Goal: Task Accomplishment & Management: Use online tool/utility

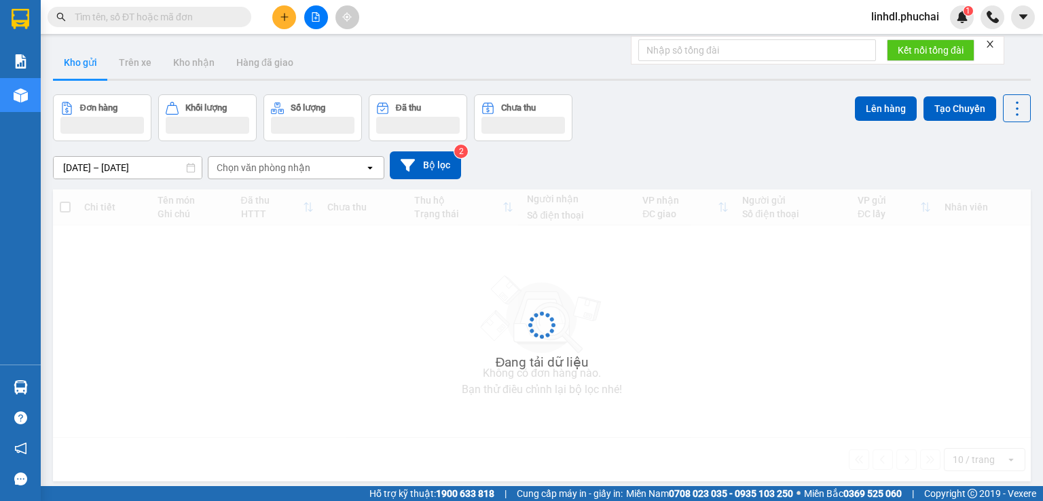
click at [282, 20] on icon "plus" at bounding box center [285, 17] width 10 height 10
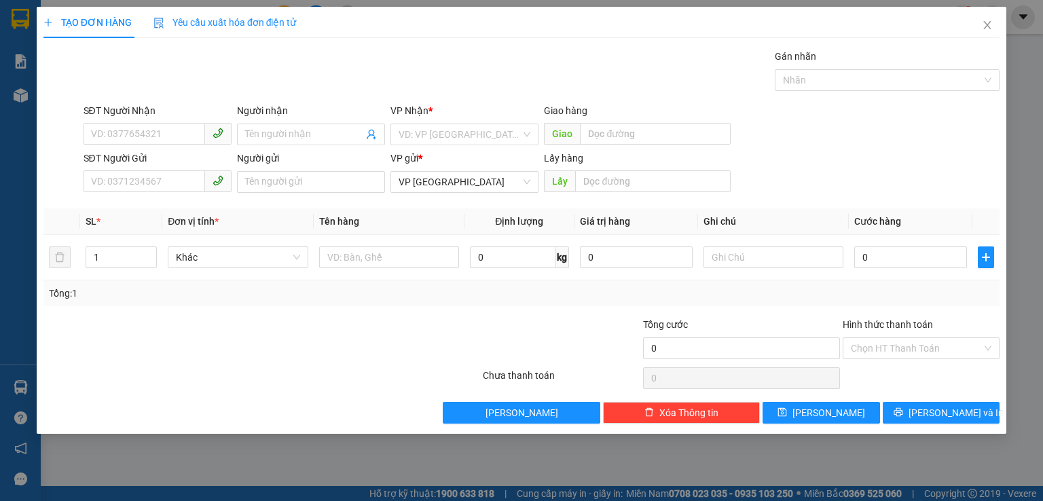
drag, startPoint x: 143, startPoint y: 374, endPoint x: 172, endPoint y: 167, distance: 208.5
click at [144, 373] on div at bounding box center [262, 378] width 440 height 27
click at [987, 22] on icon "close" at bounding box center [987, 25] width 11 height 11
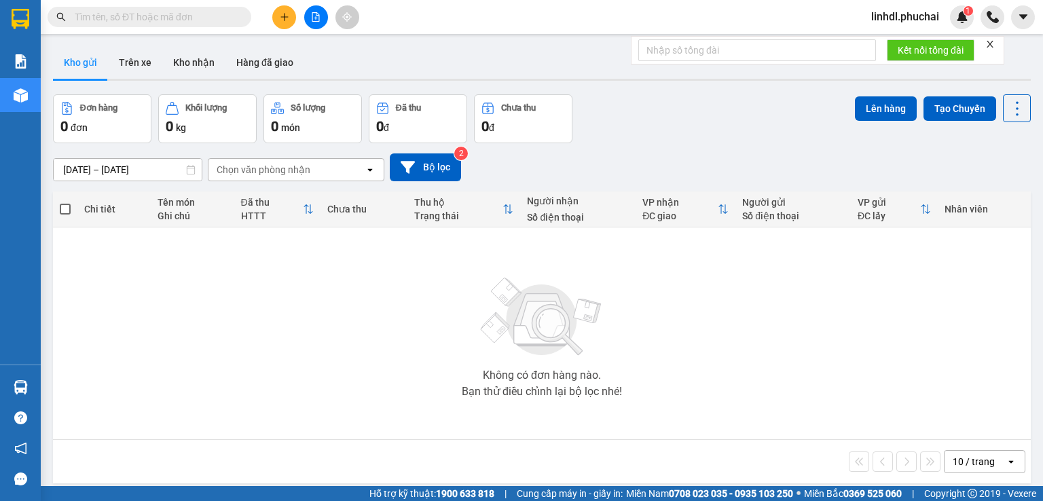
click at [321, 17] on button at bounding box center [316, 17] width 24 height 24
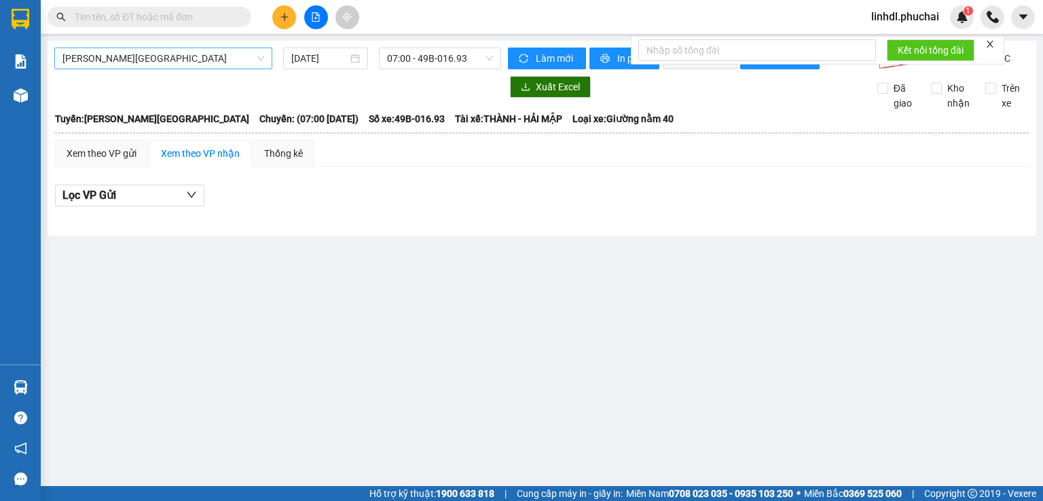
click at [92, 66] on span "[PERSON_NAME][GEOGRAPHIC_DATA]" at bounding box center [163, 58] width 202 height 20
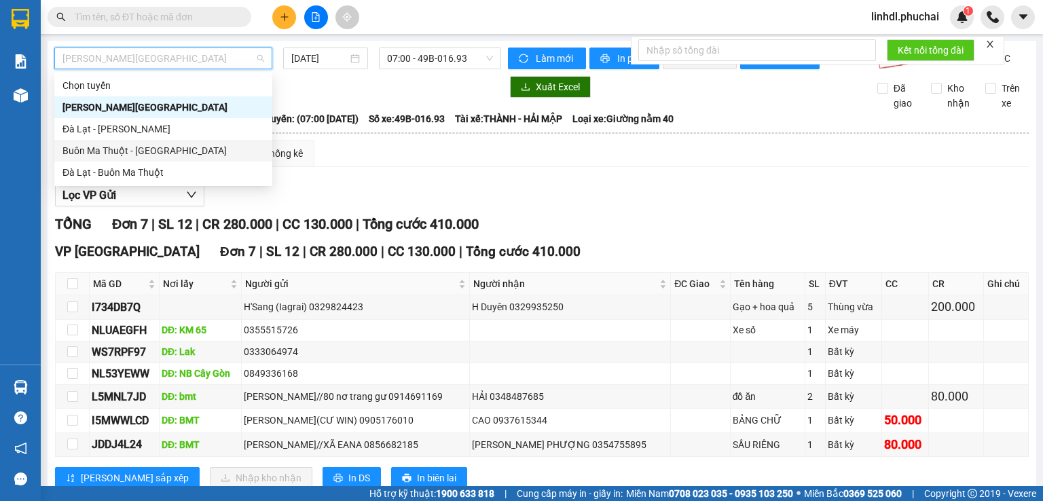
click at [119, 160] on div "Buôn Ma Thuột - [GEOGRAPHIC_DATA]" at bounding box center [163, 151] width 218 height 22
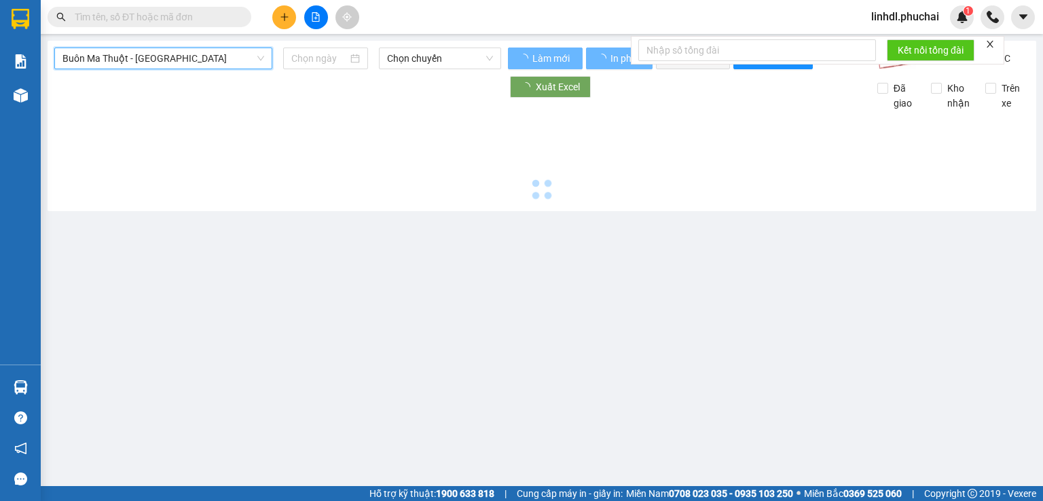
type input "[DATE]"
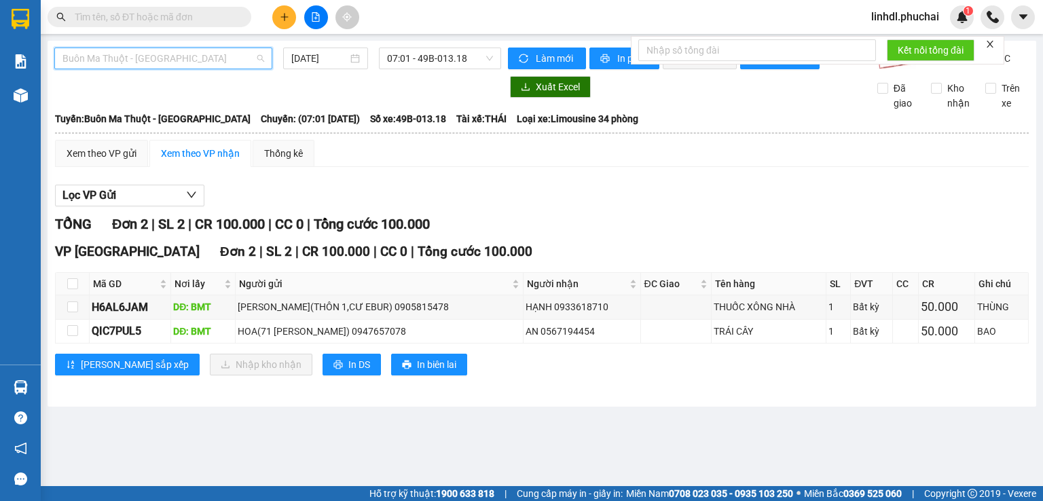
click at [132, 60] on span "Buôn Ma Thuột - [GEOGRAPHIC_DATA]" at bounding box center [163, 58] width 202 height 20
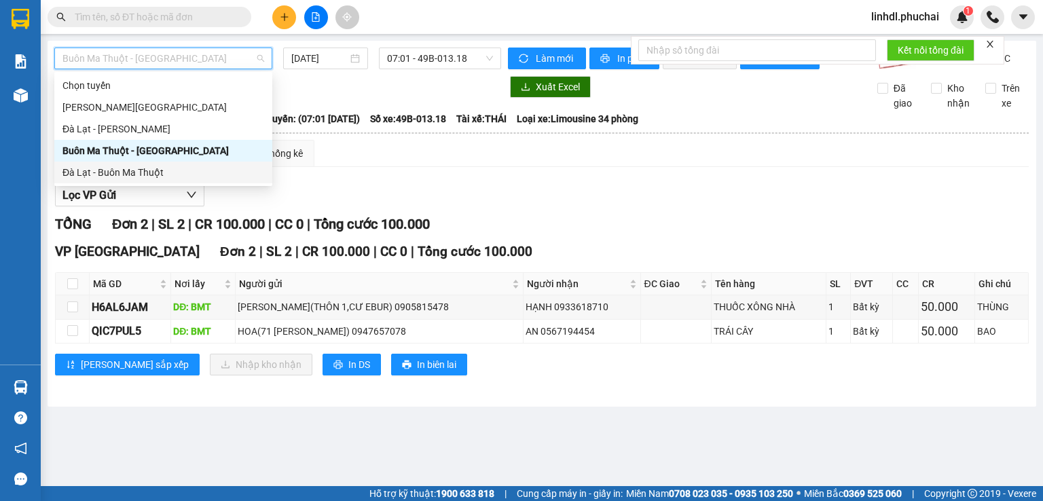
click at [119, 175] on div "Đà Lạt - Buôn Ma Thuột" at bounding box center [163, 172] width 202 height 15
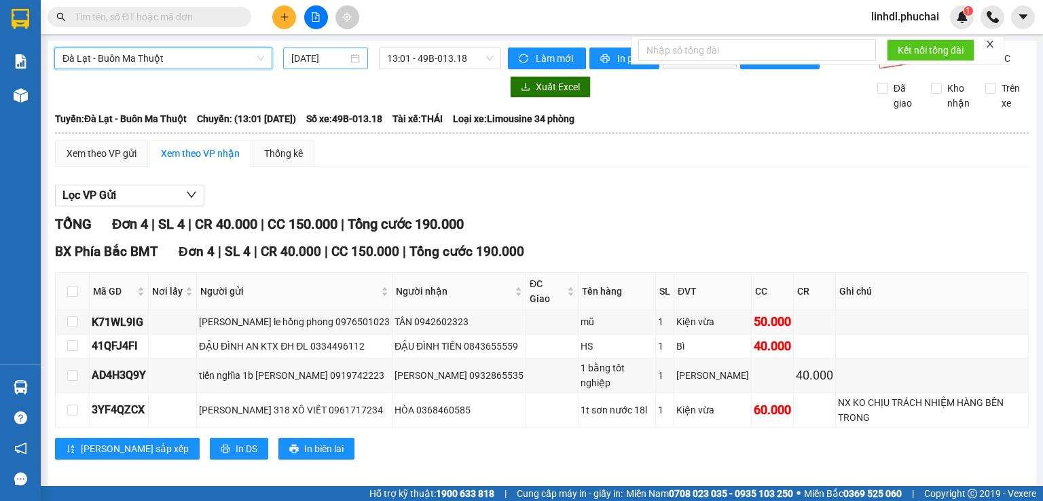
click at [310, 62] on input "[DATE]" at bounding box center [319, 58] width 56 height 15
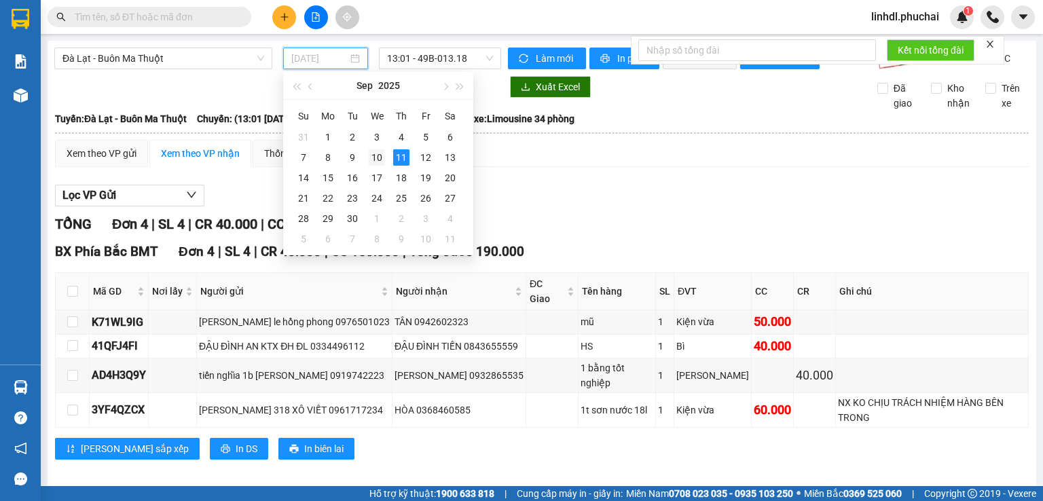
click at [370, 158] on div "10" at bounding box center [377, 157] width 16 height 16
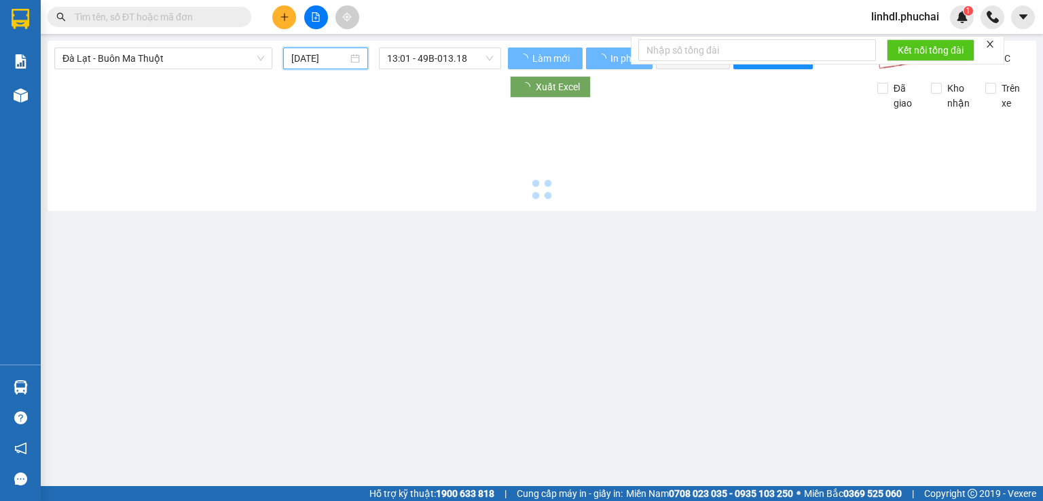
type input "[DATE]"
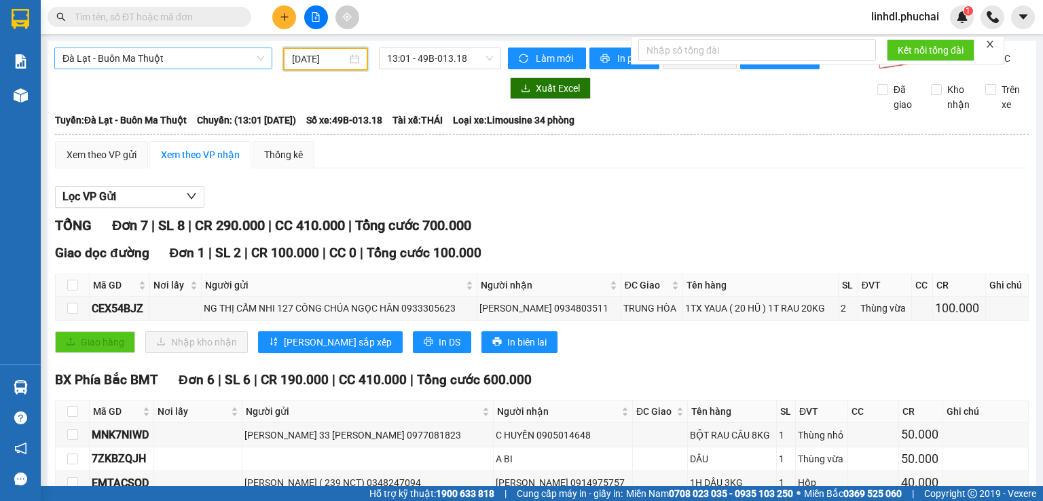
click at [111, 52] on span "Đà Lạt - Buôn Ma Thuột" at bounding box center [163, 58] width 202 height 20
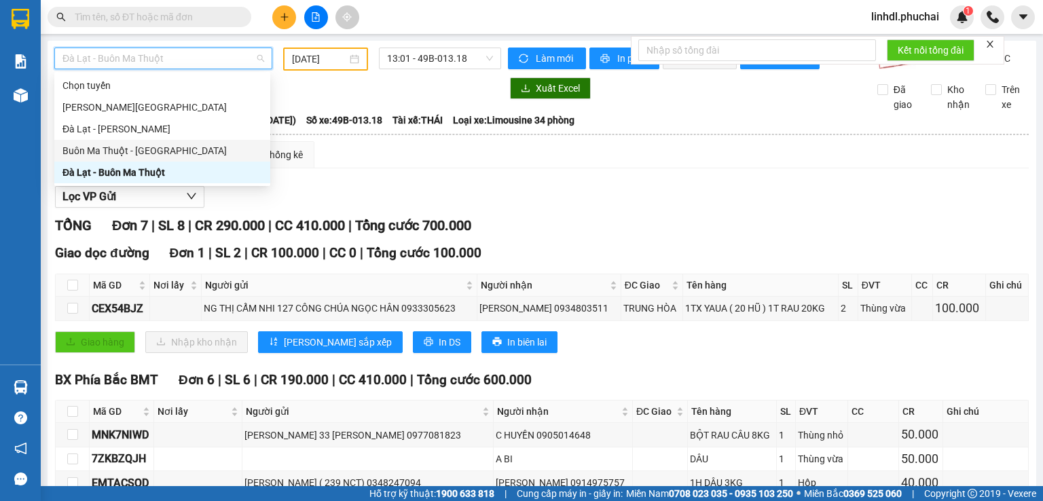
click at [122, 144] on div "Buôn Ma Thuột - [GEOGRAPHIC_DATA]" at bounding box center [162, 150] width 200 height 15
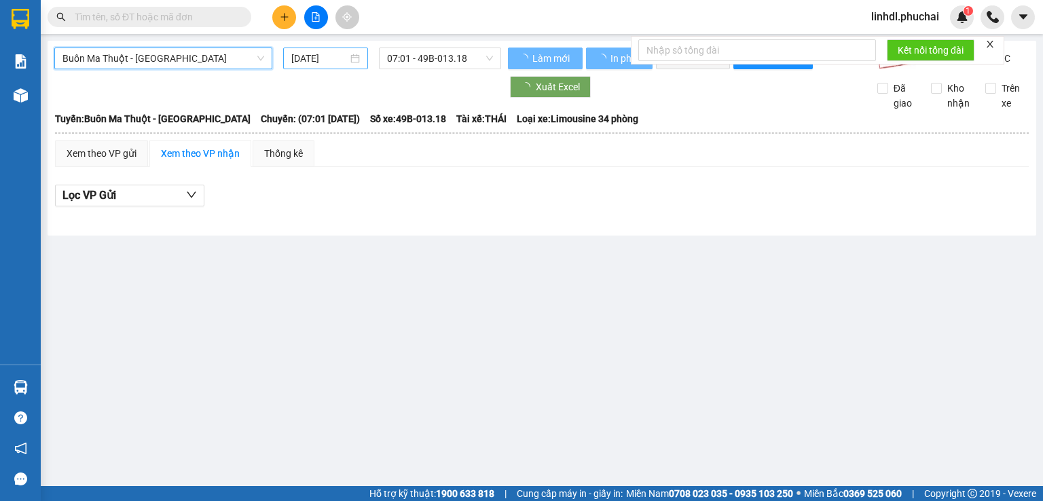
click at [317, 54] on input "[DATE]" at bounding box center [319, 58] width 56 height 15
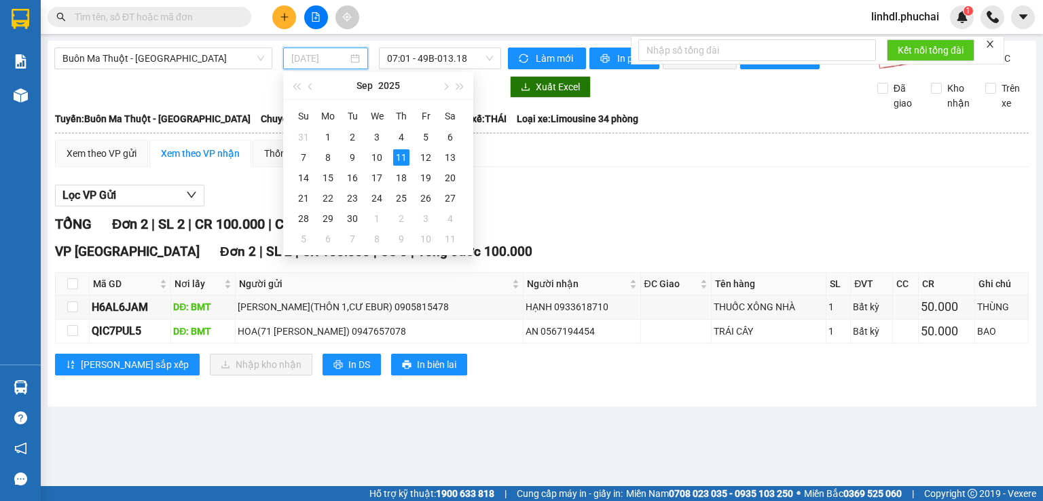
type input "[DATE]"
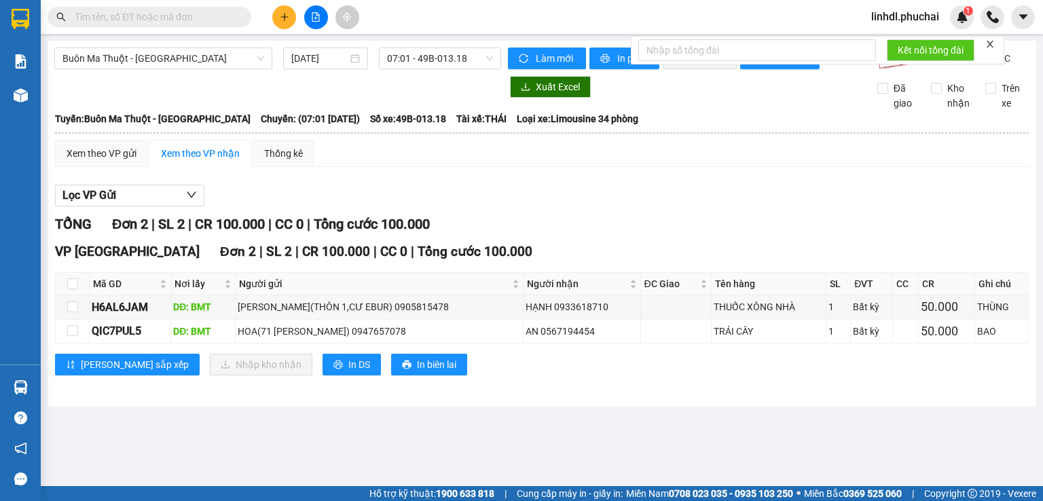
click at [518, 158] on div "Xem theo VP gửi Xem theo VP nhận Thống kê" at bounding box center [542, 153] width 974 height 27
